Goal: Task Accomplishment & Management: Manage account settings

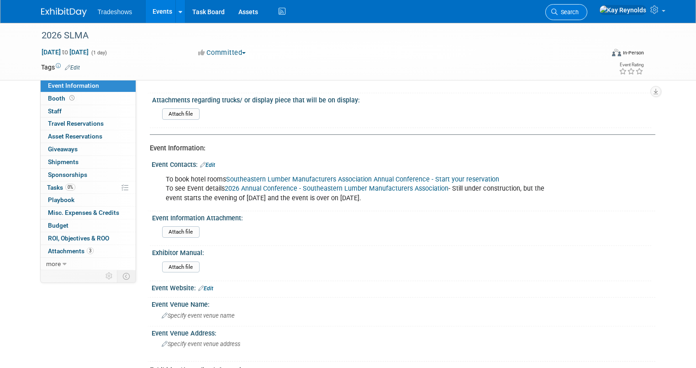
click at [578, 13] on span "Search" at bounding box center [567, 12] width 21 height 7
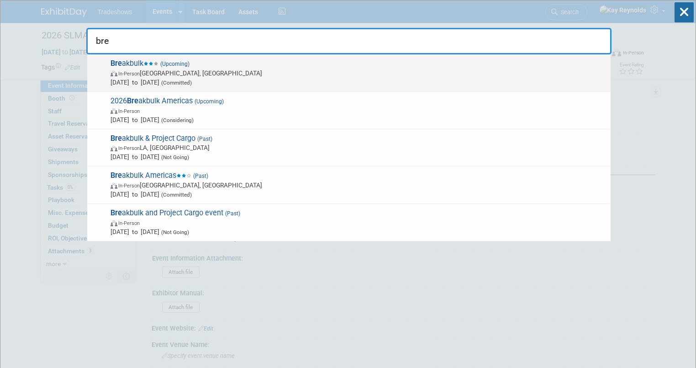
type input "bre"
click at [165, 61] on span "(Upcoming)" at bounding box center [173, 64] width 31 height 6
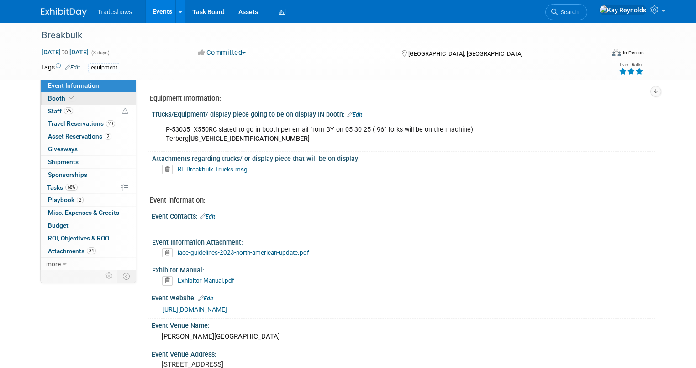
click at [92, 93] on link "Booth" at bounding box center [88, 98] width 95 height 12
select select "Certificate of insurance not needed"
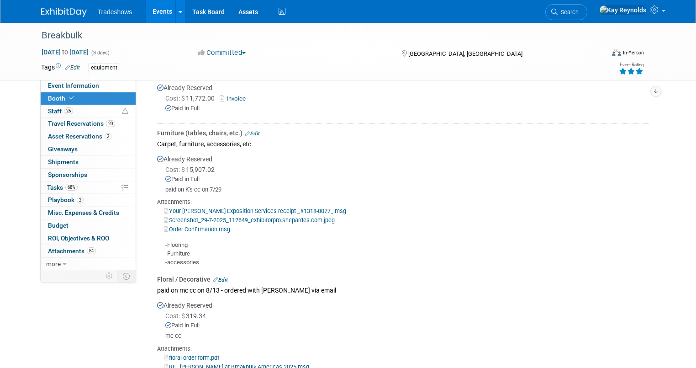
scroll to position [767, 0]
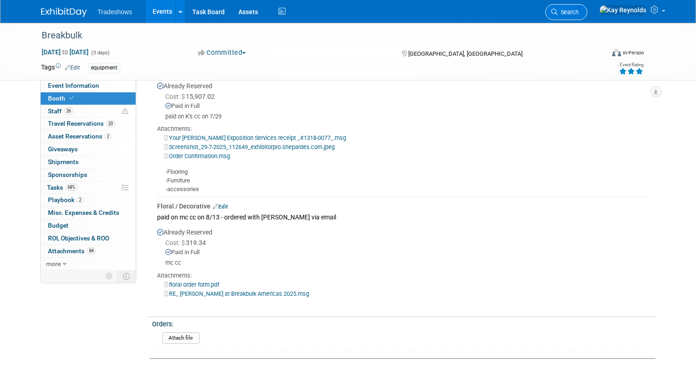
click at [578, 9] on span "Search" at bounding box center [567, 12] width 21 height 7
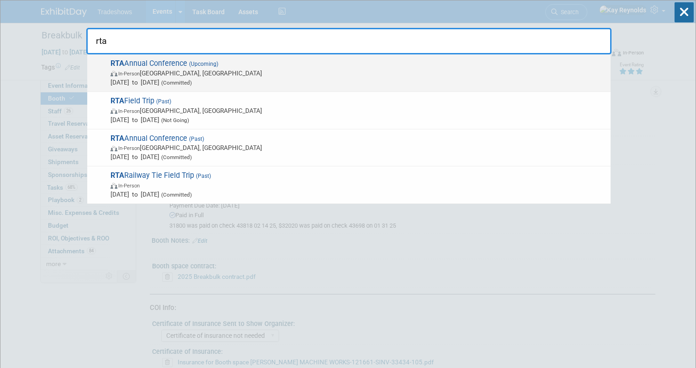
type input "rta"
click at [184, 67] on span "RTA Annual Conference (Upcoming) In-Person San Antonio, TX Oct 20, 2025 to Oct …" at bounding box center [357, 73] width 498 height 28
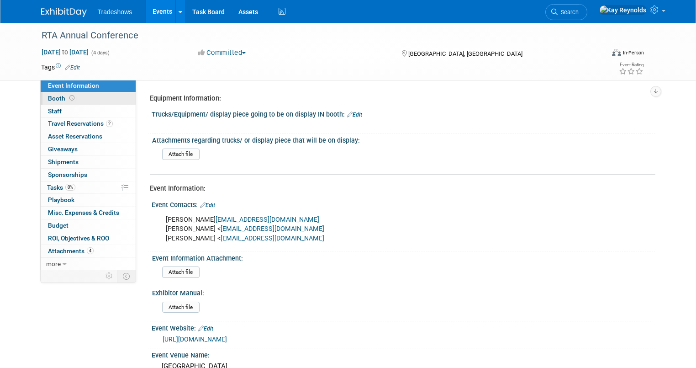
click at [86, 100] on link "Booth" at bounding box center [88, 98] width 95 height 12
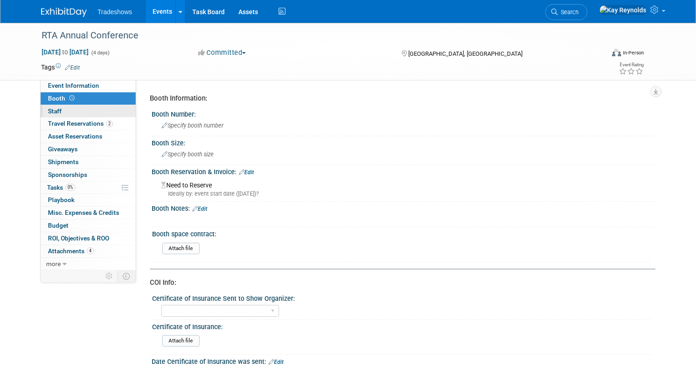
click at [107, 110] on link "0 Staff 0" at bounding box center [88, 111] width 95 height 12
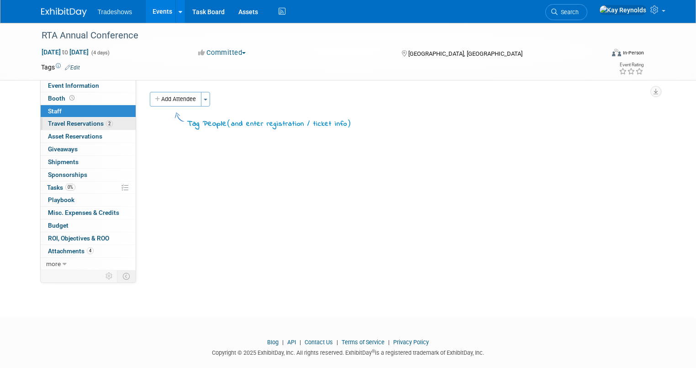
click at [95, 125] on span "Travel Reservations 2" at bounding box center [80, 123] width 65 height 7
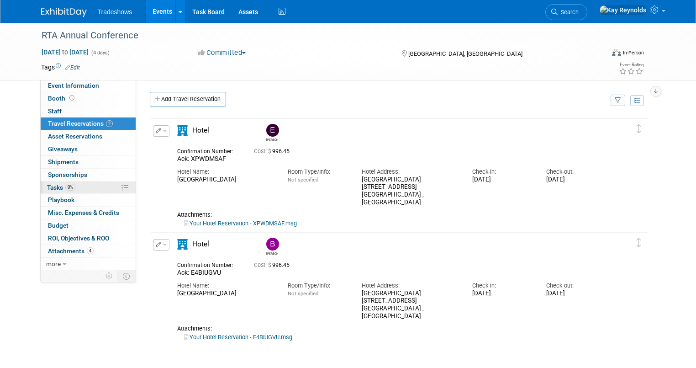
click at [84, 185] on link "0% Tasks 0%" at bounding box center [88, 187] width 95 height 12
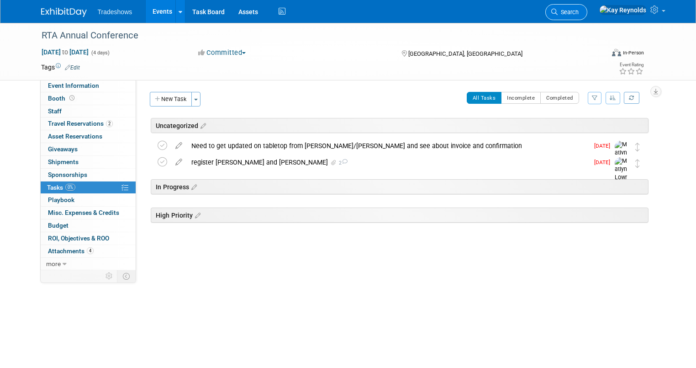
click at [587, 7] on link "Search" at bounding box center [566, 12] width 42 height 16
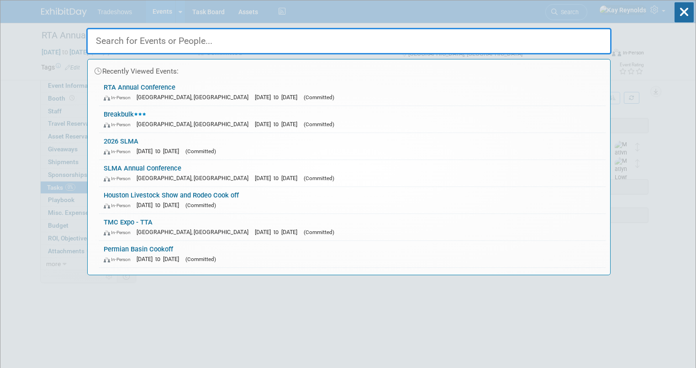
click at [172, 38] on input "text" at bounding box center [348, 41] width 525 height 26
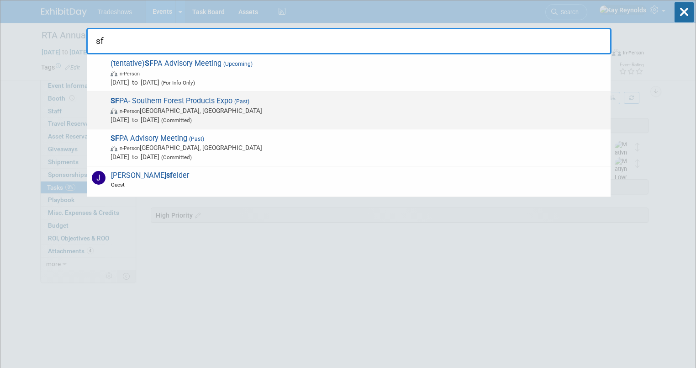
type input "sf"
click at [135, 119] on span "Aug 6, 2025 to Aug 8, 2025 (Committed)" at bounding box center [357, 119] width 495 height 9
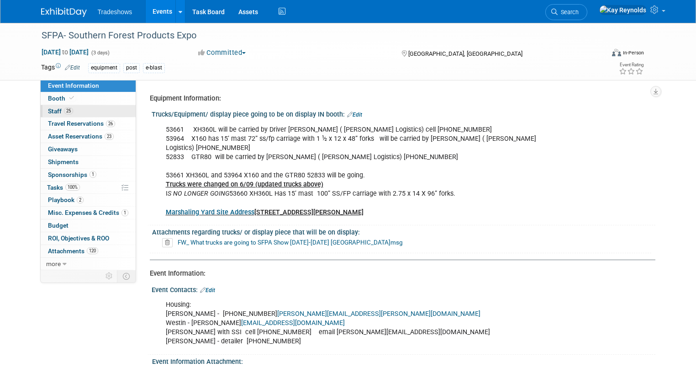
click at [74, 111] on link "25 Staff 25" at bounding box center [88, 111] width 95 height 12
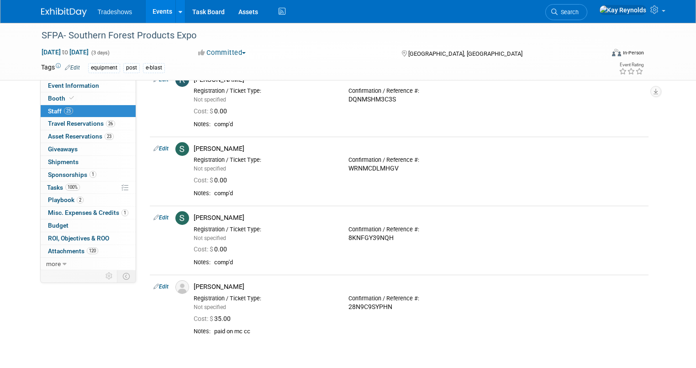
scroll to position [1607, 0]
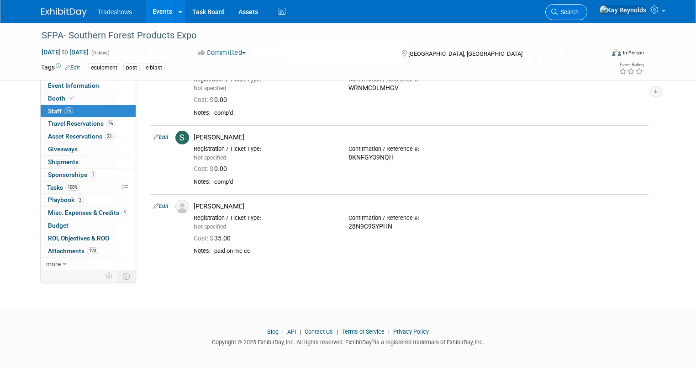
click at [578, 11] on span "Search" at bounding box center [567, 12] width 21 height 7
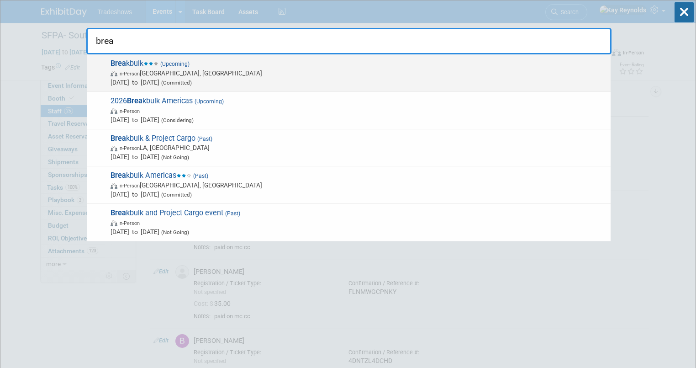
type input "brea"
click at [175, 74] on span "In-Person Houston, TX" at bounding box center [357, 72] width 495 height 9
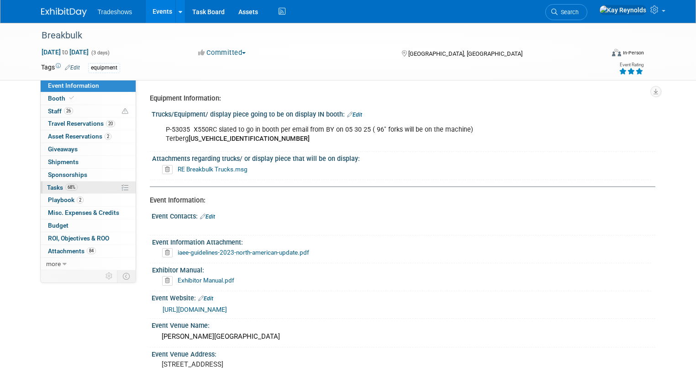
click at [83, 186] on link "68% Tasks 68%" at bounding box center [88, 187] width 95 height 12
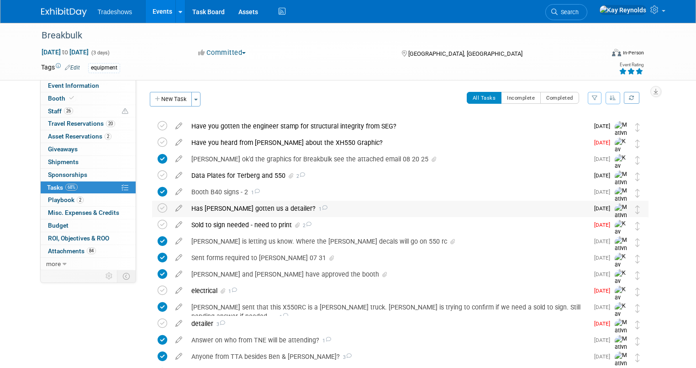
click at [255, 210] on div "Has [PERSON_NAME] gotten us a detailer? 1" at bounding box center [388, 208] width 402 height 16
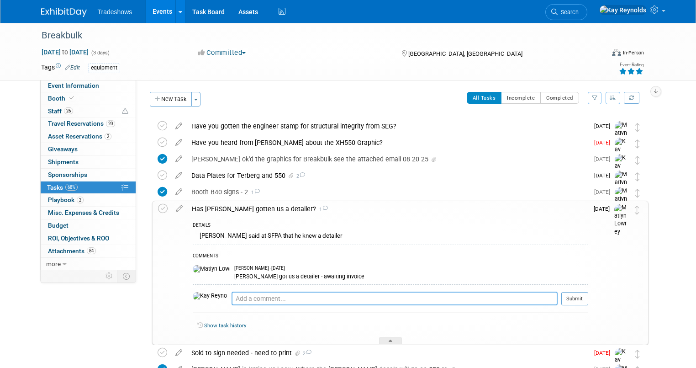
click at [231, 299] on textarea at bounding box center [394, 298] width 326 height 14
type textarea "a"
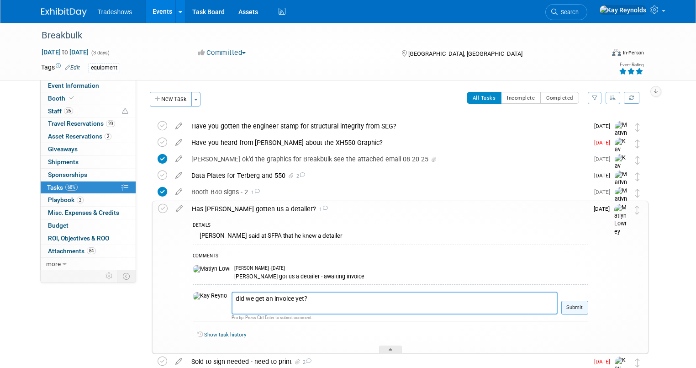
type textarea "did we get an invoice yet?"
click at [574, 301] on button "Submit" at bounding box center [574, 307] width 27 height 14
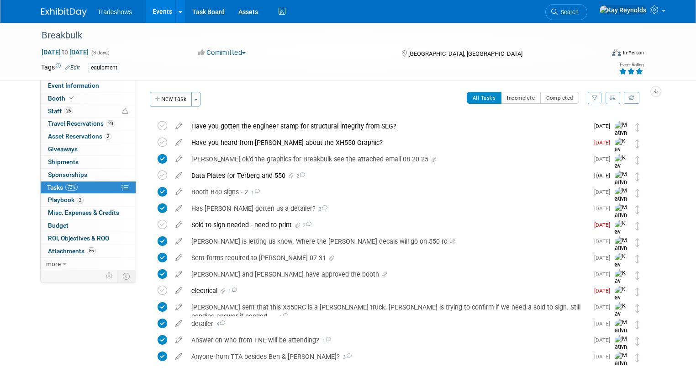
click at [76, 187] on link "72% Tasks 72%" at bounding box center [88, 187] width 95 height 12
